Goal: Find specific page/section

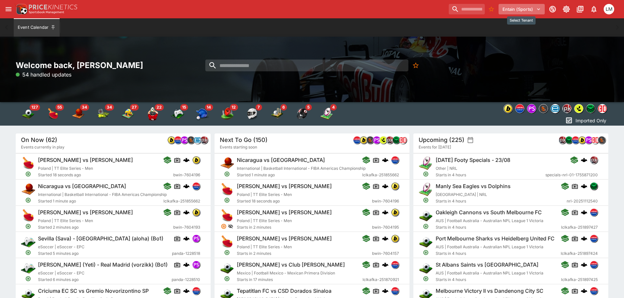
click at [537, 6] on button "Entain (Sports)" at bounding box center [521, 9] width 46 height 10
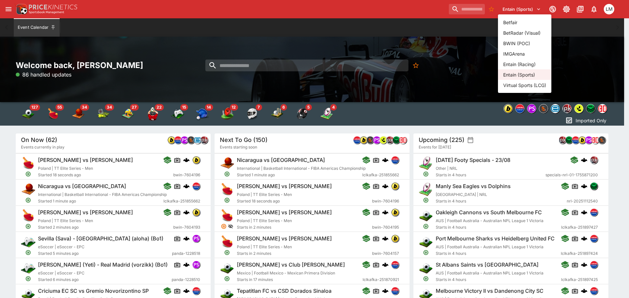
click at [522, 63] on li "Entain (Racing)" at bounding box center [524, 64] width 53 height 10
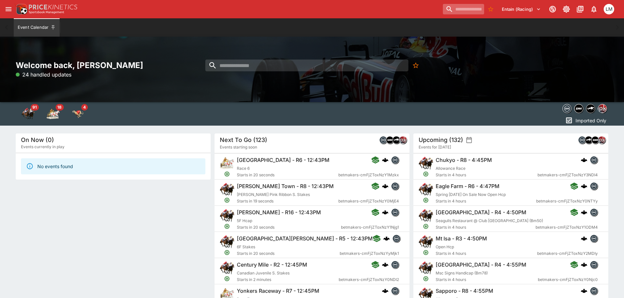
click at [448, 9] on input "search" at bounding box center [463, 9] width 41 height 10
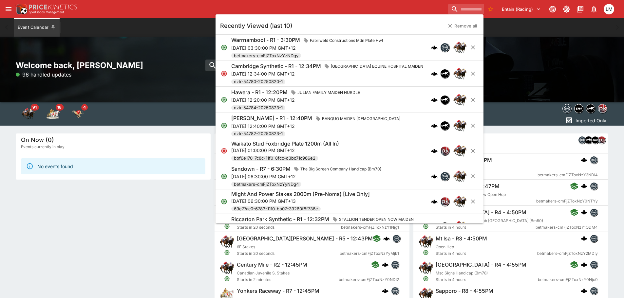
click at [268, 95] on h6 "Hawera - R1 - 12:20PM" at bounding box center [259, 92] width 56 height 7
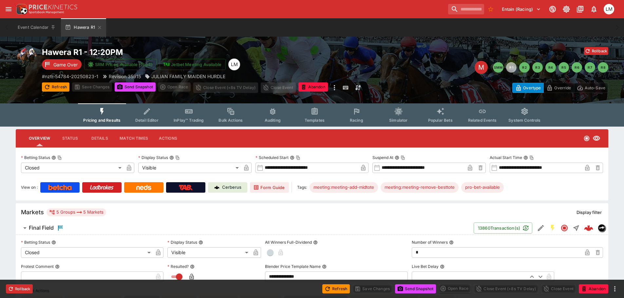
click at [225, 188] on p "Cerberus" at bounding box center [231, 187] width 19 height 7
